Goal: Check status

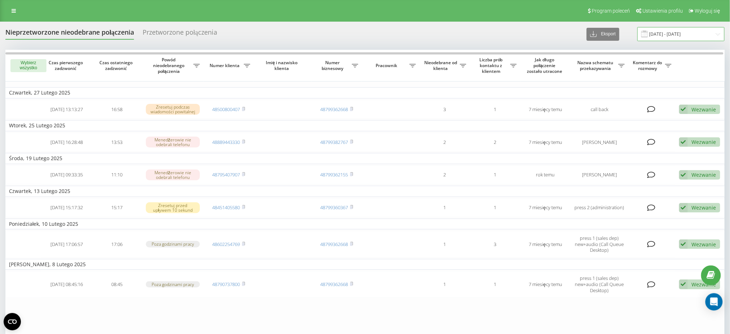
click at [661, 35] on input "[DATE] - [DATE]" at bounding box center [681, 34] width 87 height 14
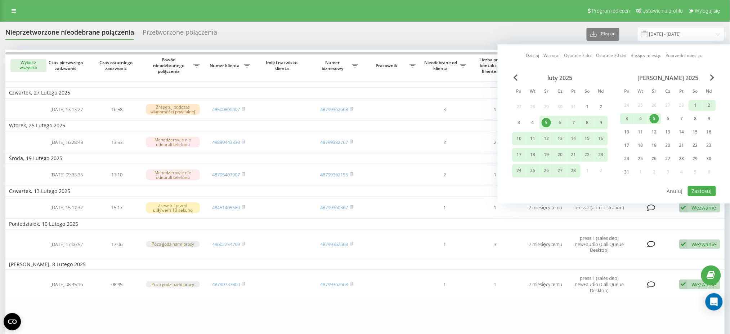
click at [556, 54] on link "Wczoraj" at bounding box center [552, 55] width 16 height 7
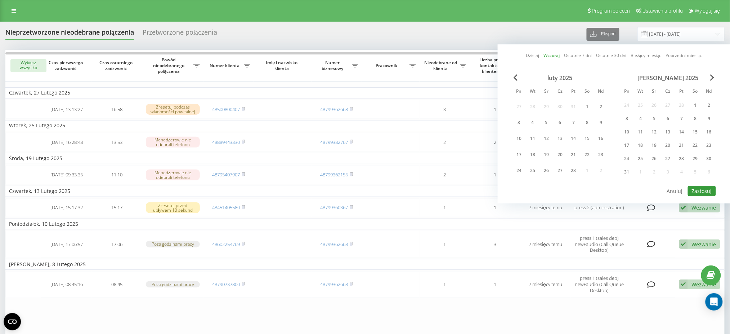
click at [697, 190] on button "Zastosuj" at bounding box center [702, 191] width 28 height 10
type input "[DATE] - [DATE]"
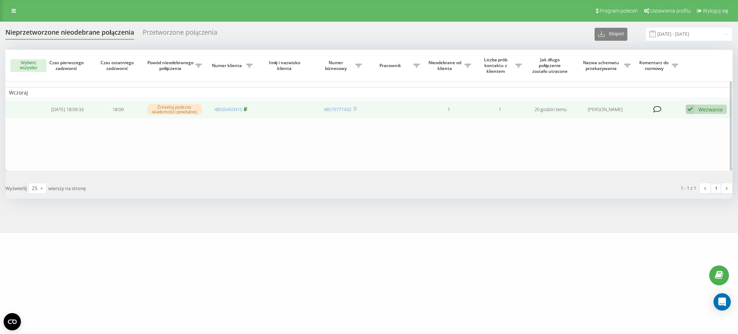
click at [246, 110] on rect at bounding box center [245, 109] width 2 height 3
click at [688, 108] on icon at bounding box center [690, 109] width 9 height 10
click at [618, 123] on span "Nie udało się skontaktować" at bounding box center [619, 120] width 65 height 7
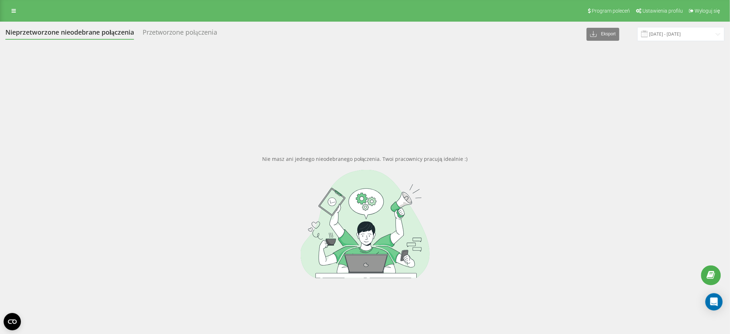
click at [188, 35] on div "Przetworzone połączenia" at bounding box center [180, 33] width 75 height 11
